Goal: Transaction & Acquisition: Purchase product/service

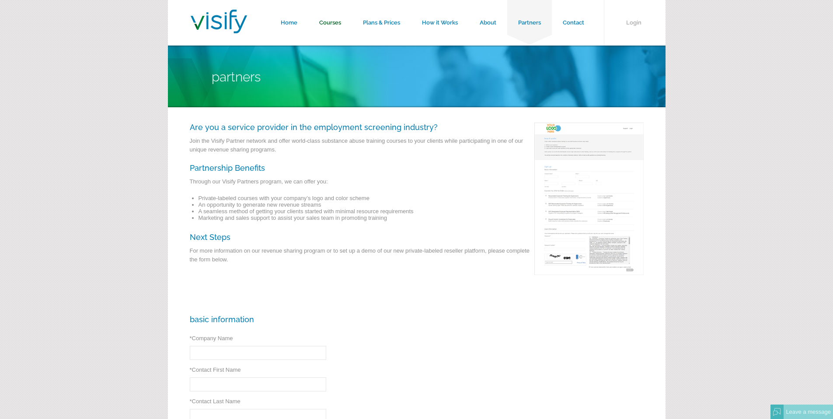
click at [330, 23] on link "Courses" at bounding box center [330, 22] width 44 height 45
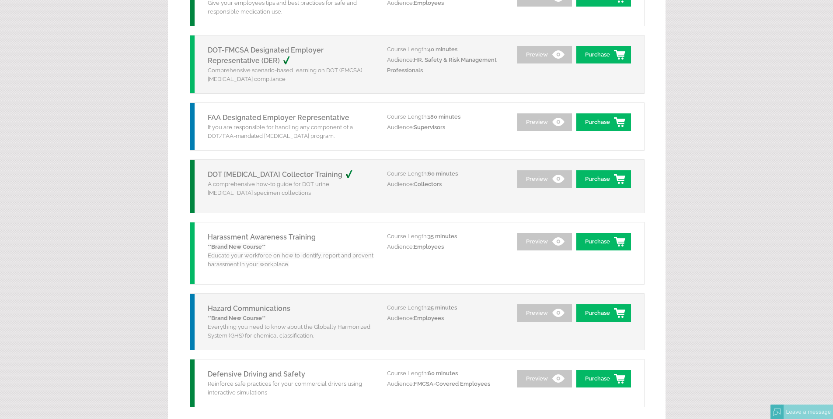
scroll to position [1000, 0]
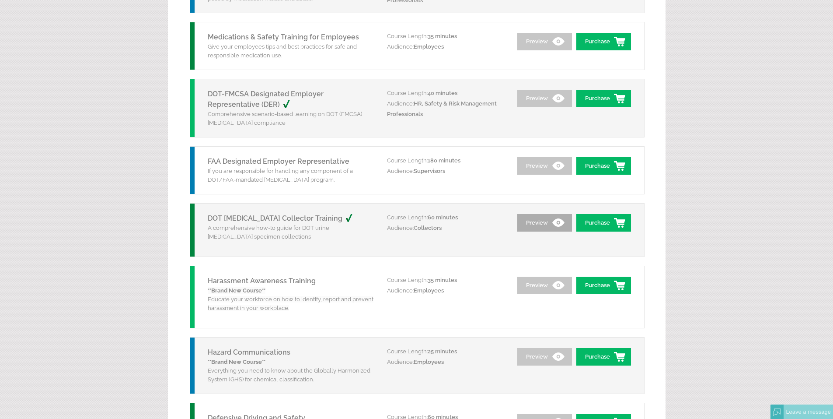
click at [535, 222] on link "Preview" at bounding box center [544, 222] width 55 height 17
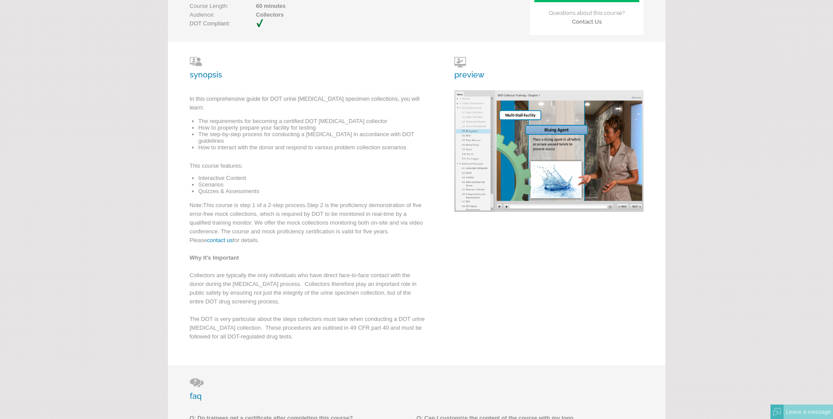
scroll to position [87, 0]
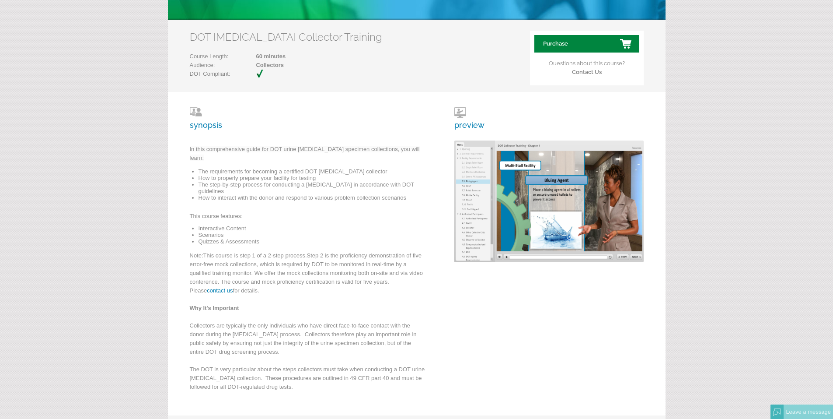
click at [567, 42] on link "Purchase" at bounding box center [587, 43] width 105 height 17
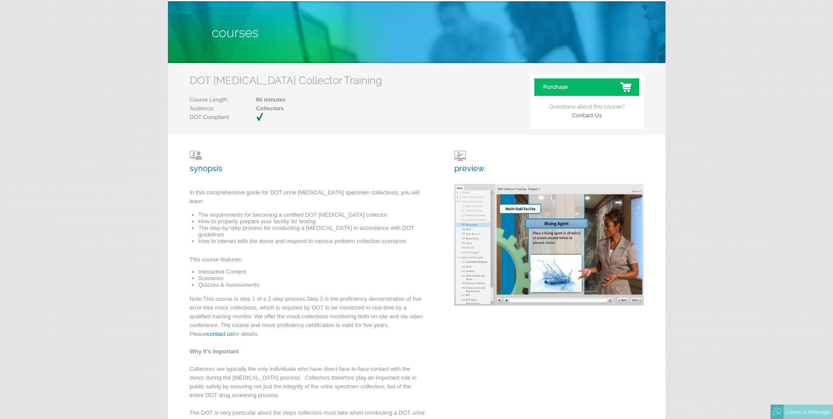
scroll to position [44, 0]
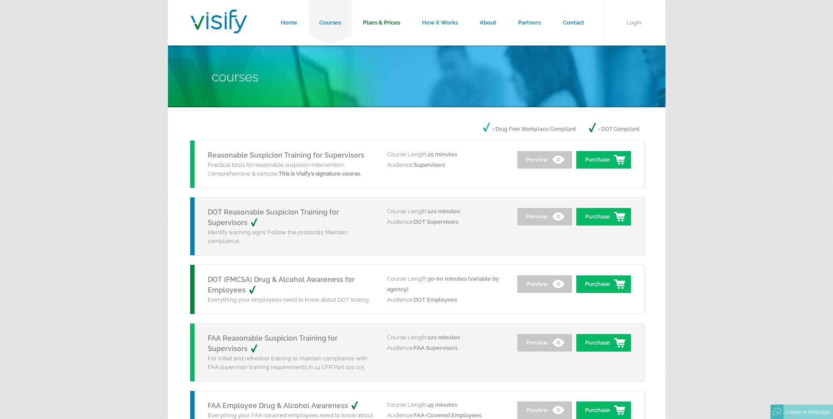
click at [379, 25] on link "Plans & Prices" at bounding box center [381, 22] width 59 height 45
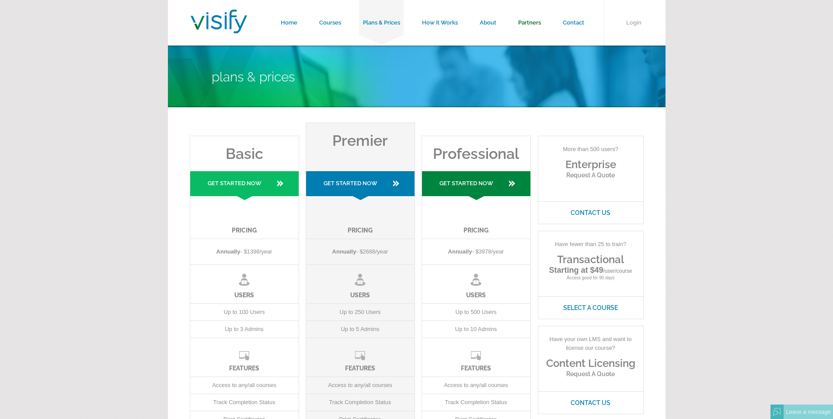
click at [532, 22] on link "Partners" at bounding box center [529, 22] width 45 height 45
